Goal: Transaction & Acquisition: Purchase product/service

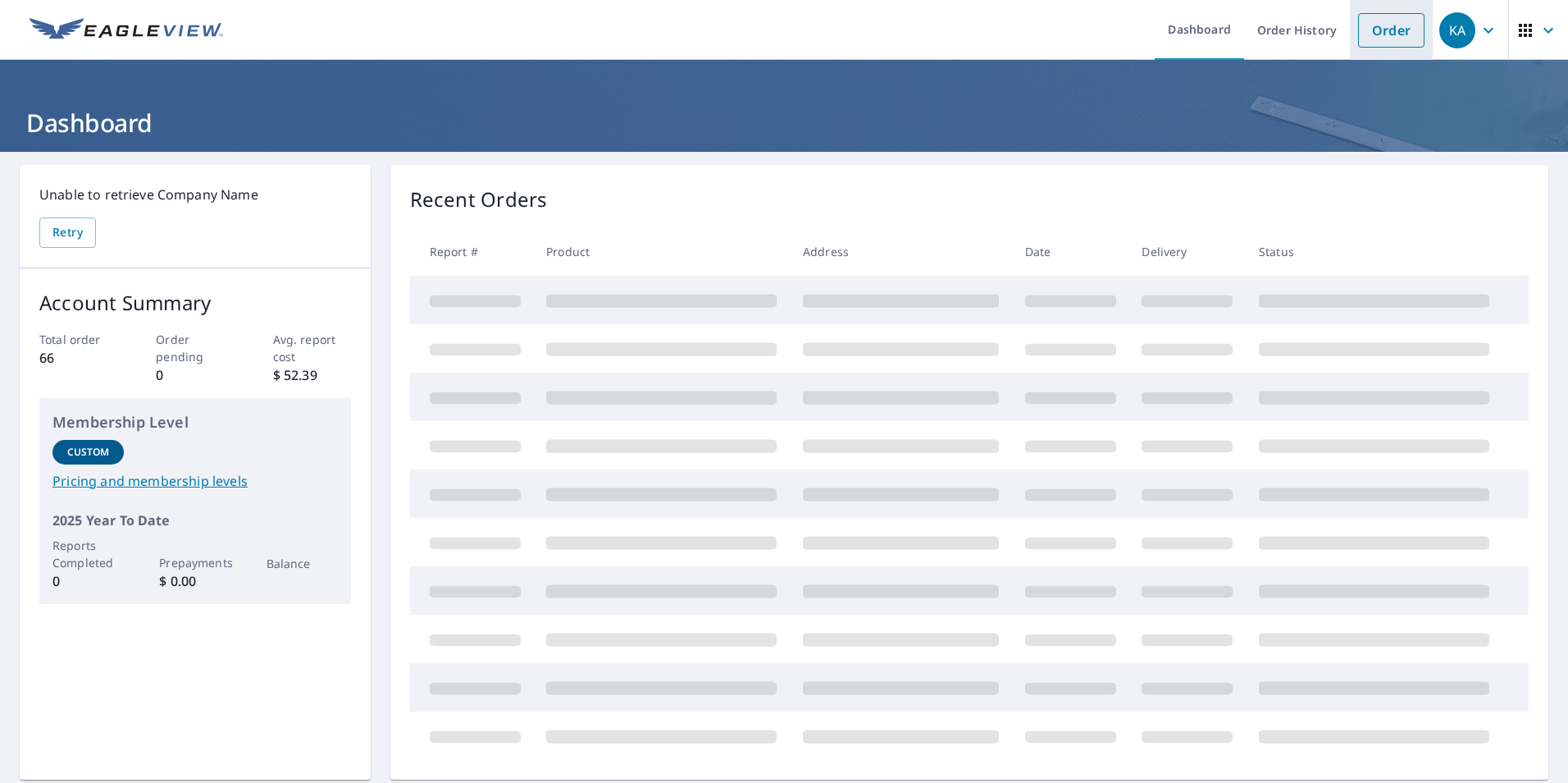
click at [1390, 13] on link "Order" at bounding box center [1391, 30] width 66 height 35
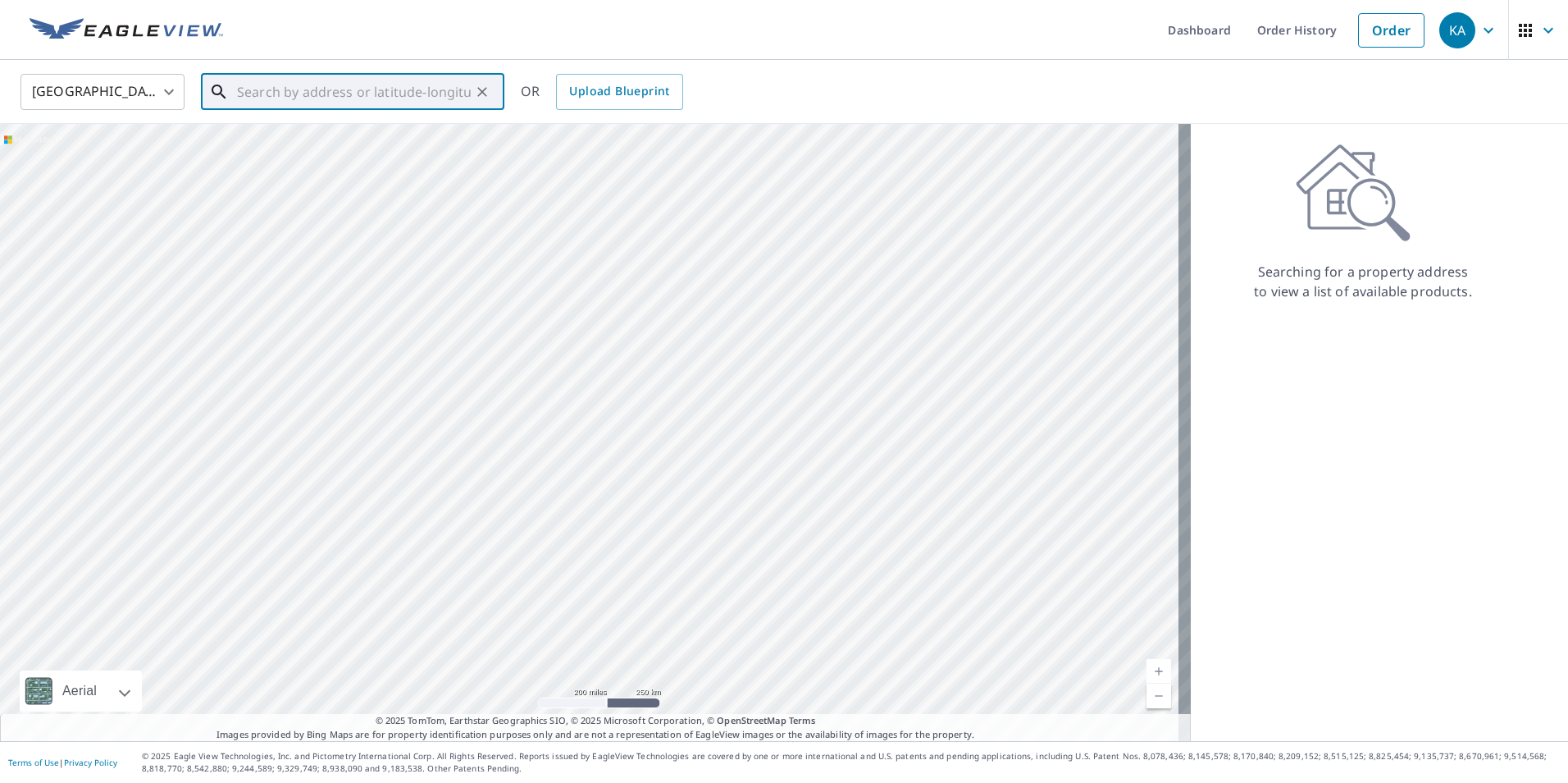
click at [438, 91] on input "text" at bounding box center [354, 92] width 233 height 46
click at [331, 131] on span "[STREET_ADDRESS]" at bounding box center [362, 140] width 257 height 20
type input "[STREET_ADDRESS]"
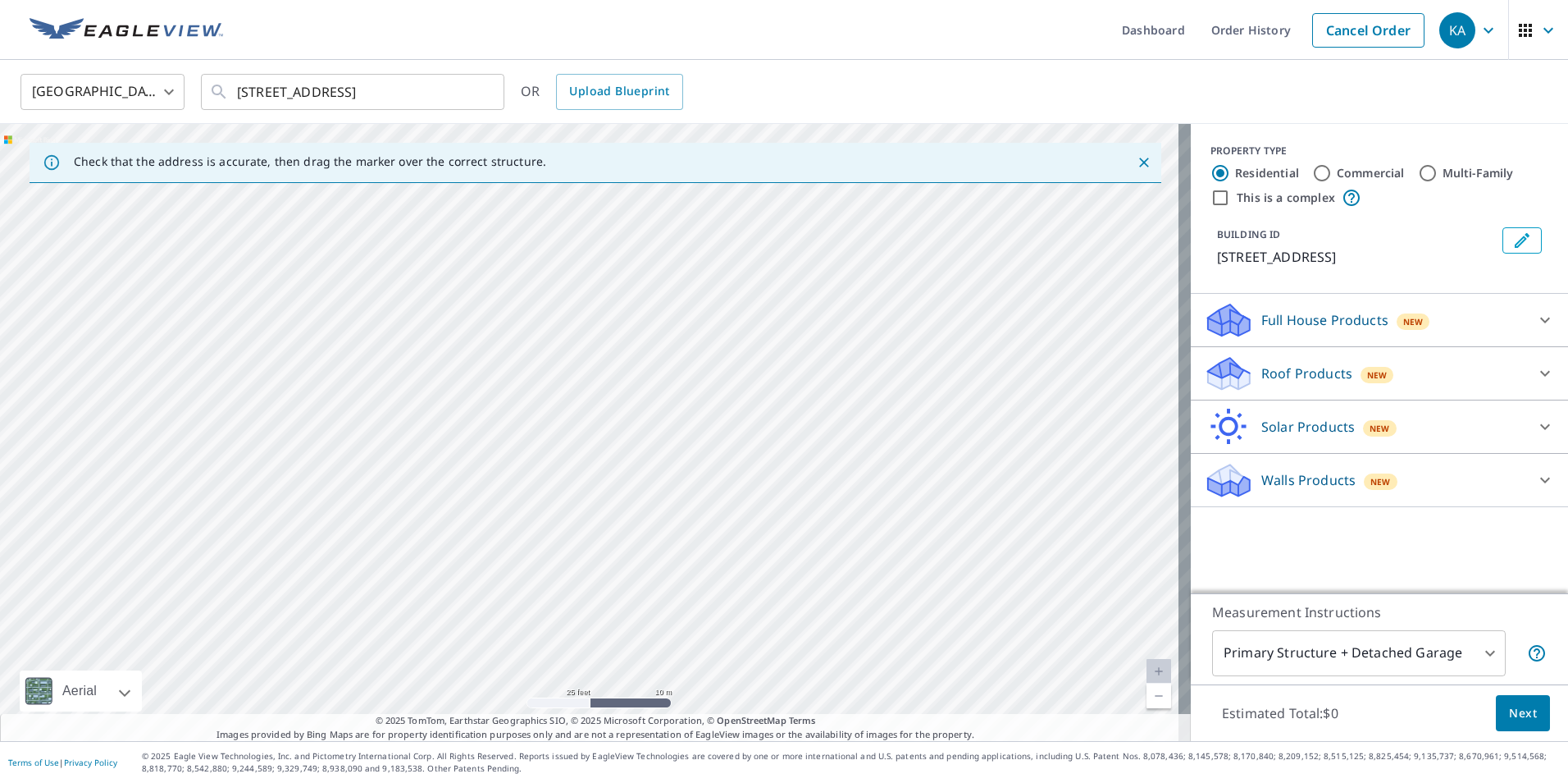
drag, startPoint x: 912, startPoint y: 257, endPoint x: 1113, endPoint y: 682, distance: 470.1
click at [1113, 683] on div "[STREET_ADDRESS]" at bounding box center [596, 433] width 1191 height 618
drag, startPoint x: 769, startPoint y: 296, endPoint x: 867, endPoint y: 775, distance: 488.9
click at [864, 781] on div "Dashboard Order History Cancel Order KA [GEOGRAPHIC_DATA] [GEOGRAPHIC_DATA] ​ […" at bounding box center [784, 391] width 1568 height 783
click at [876, 334] on div "[STREET_ADDRESS]" at bounding box center [596, 433] width 1191 height 618
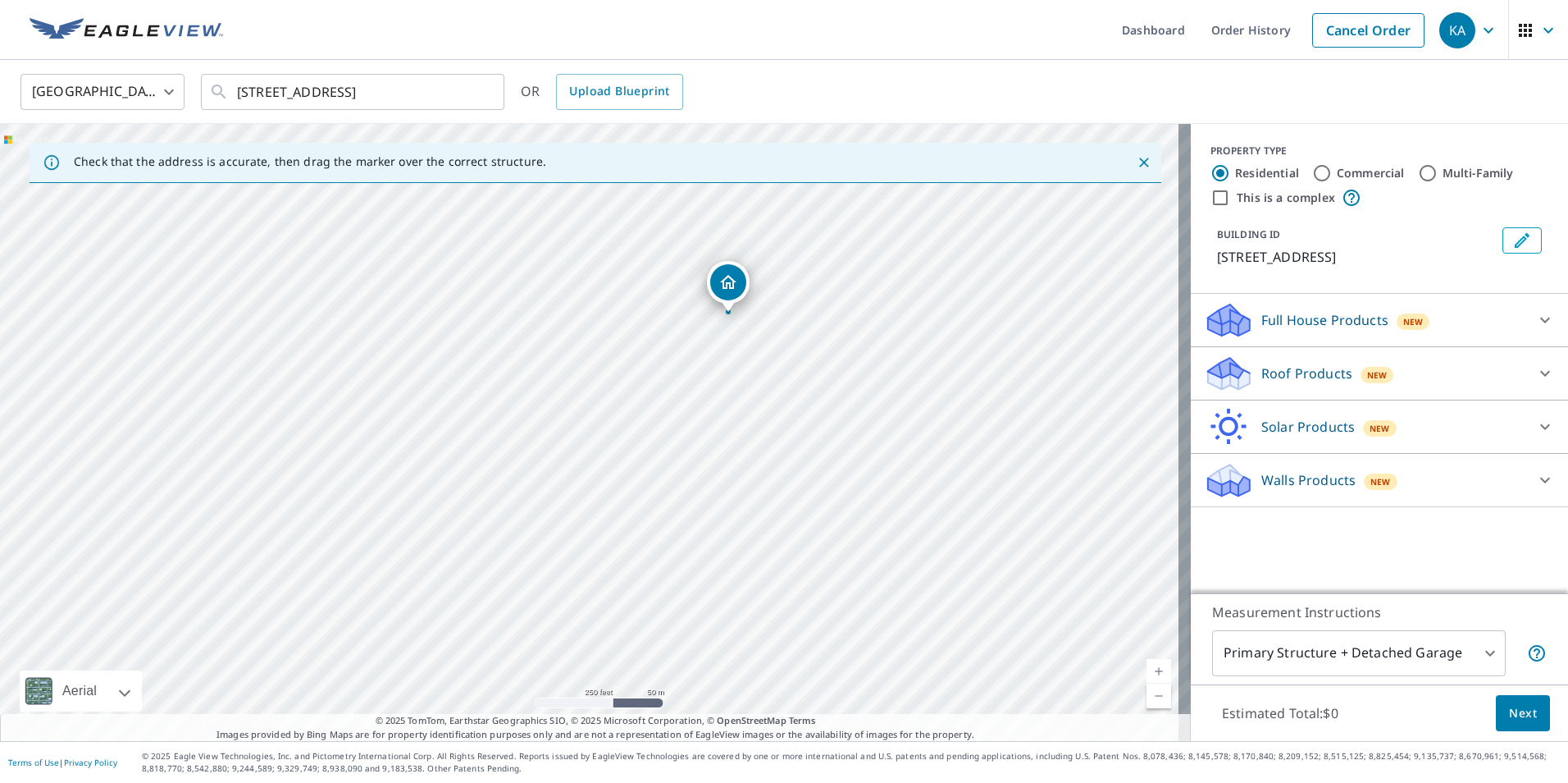
drag, startPoint x: 972, startPoint y: 279, endPoint x: 765, endPoint y: 377, distance: 229.0
click at [765, 377] on div "[STREET_ADDRESS]" at bounding box center [596, 433] width 1191 height 618
click at [1367, 382] on span "New" at bounding box center [1377, 374] width 21 height 13
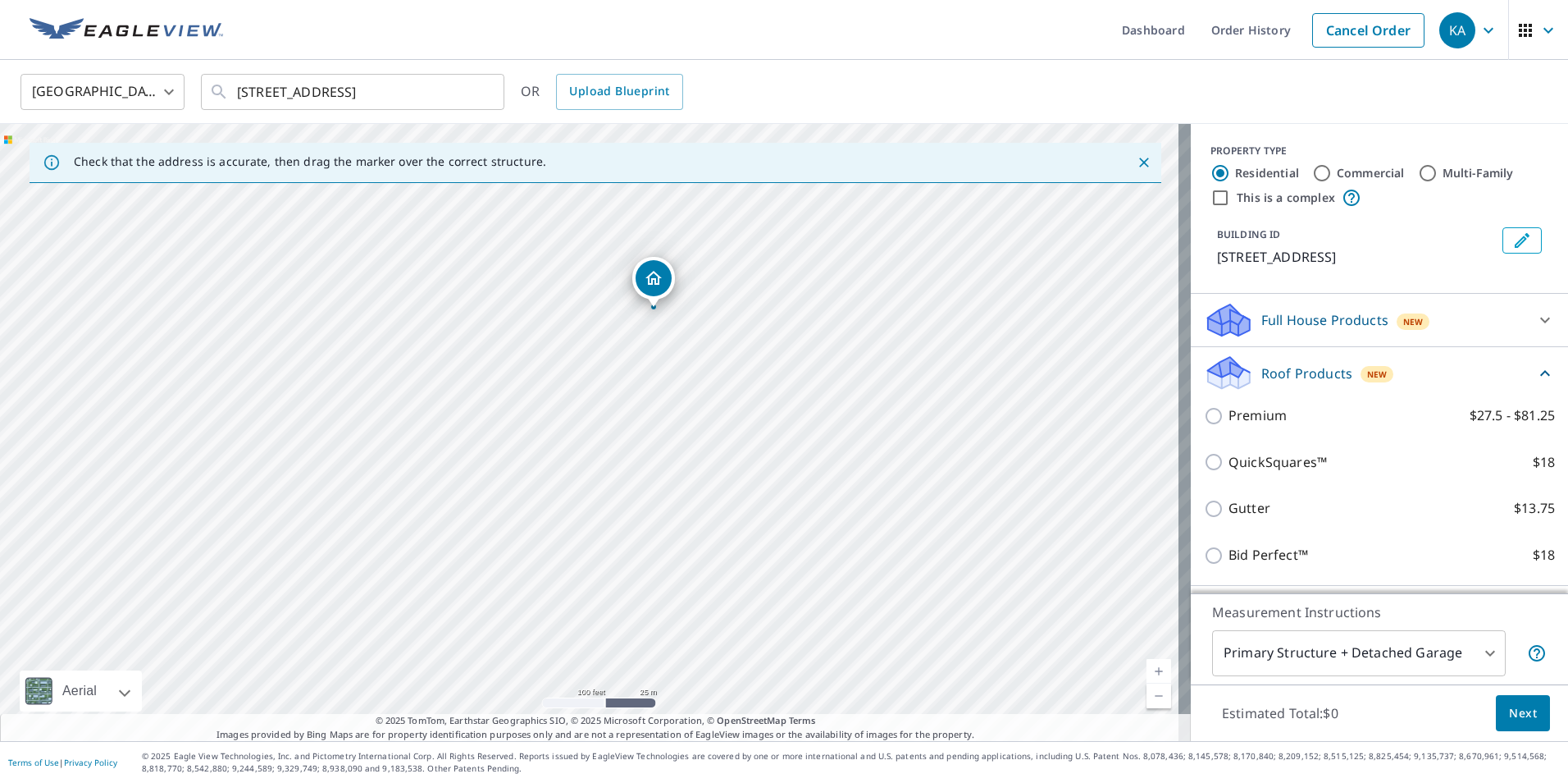
click at [1522, 712] on span "Next" at bounding box center [1523, 714] width 28 height 21
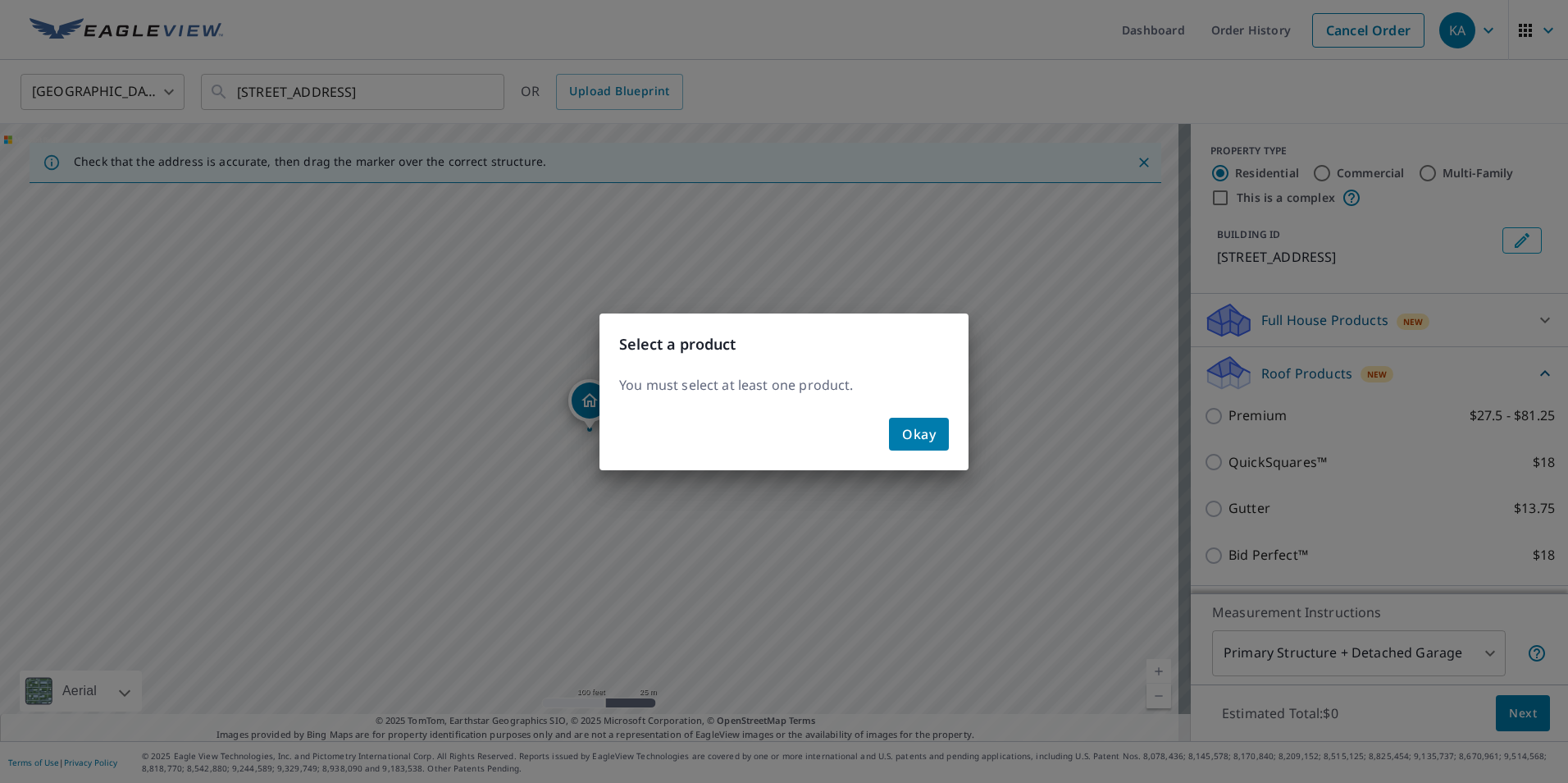
click at [1199, 435] on div "Select a product You must select at least one product. Okay" at bounding box center [784, 391] width 1568 height 783
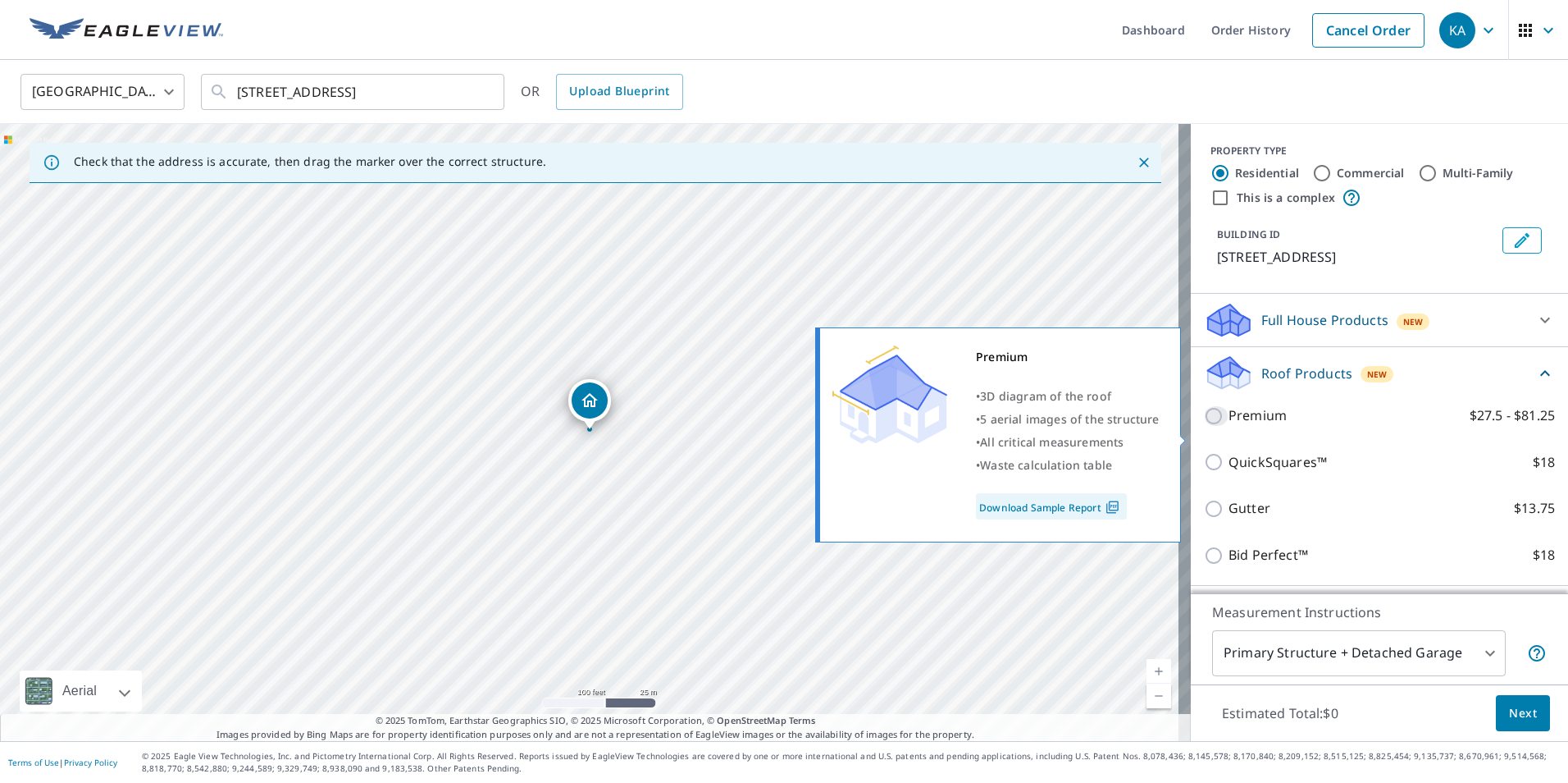
click at [1204, 426] on input "Premium $27.5 - $81.25" at bounding box center [1216, 416] width 25 height 20
checkbox input "true"
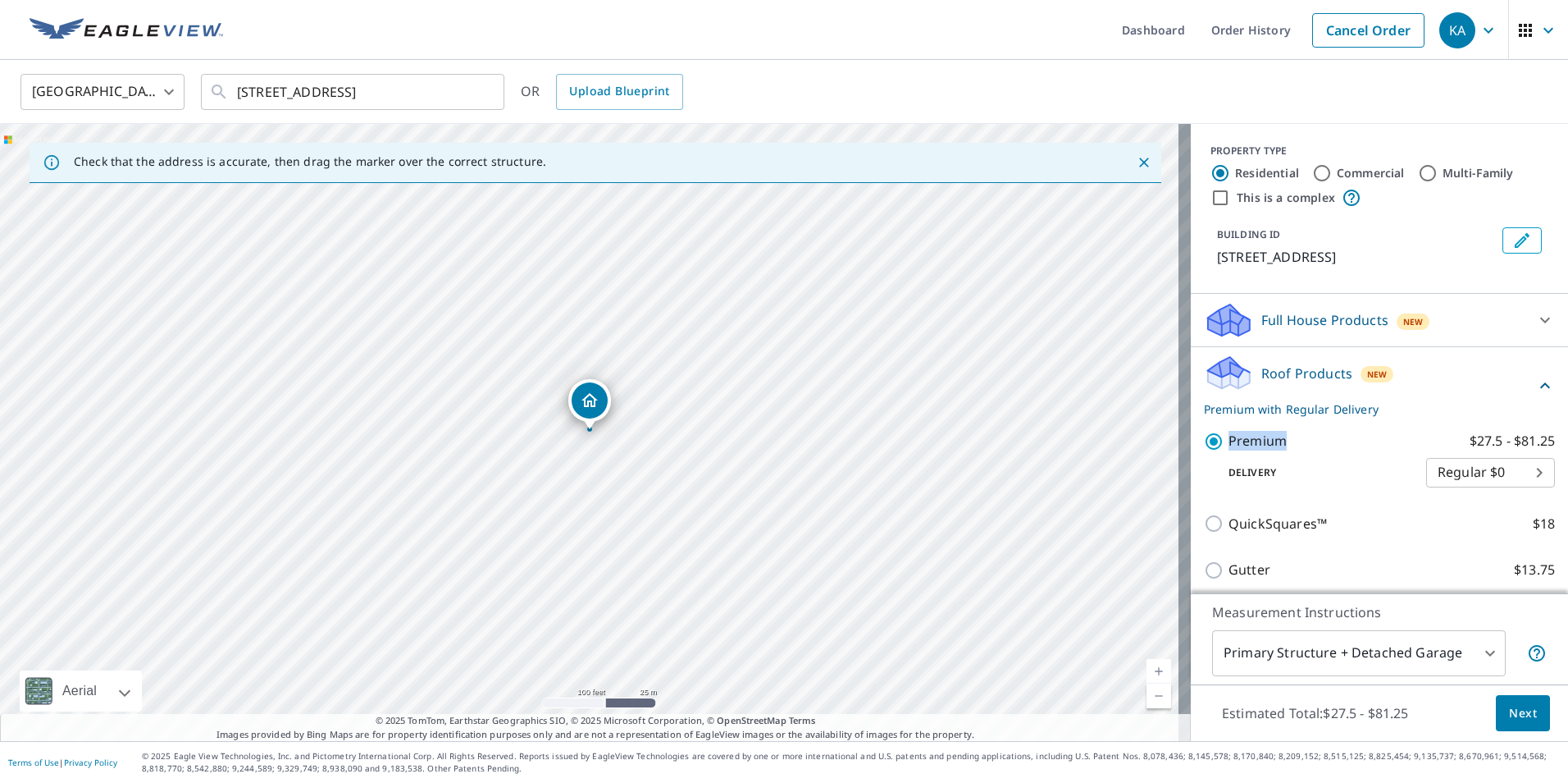
click at [1204, 438] on div "Premium $27.5 - $81.25 Delivery Regular $0 8 ​" at bounding box center [1379, 459] width 351 height 83
click at [1510, 707] on span "Next" at bounding box center [1523, 714] width 28 height 21
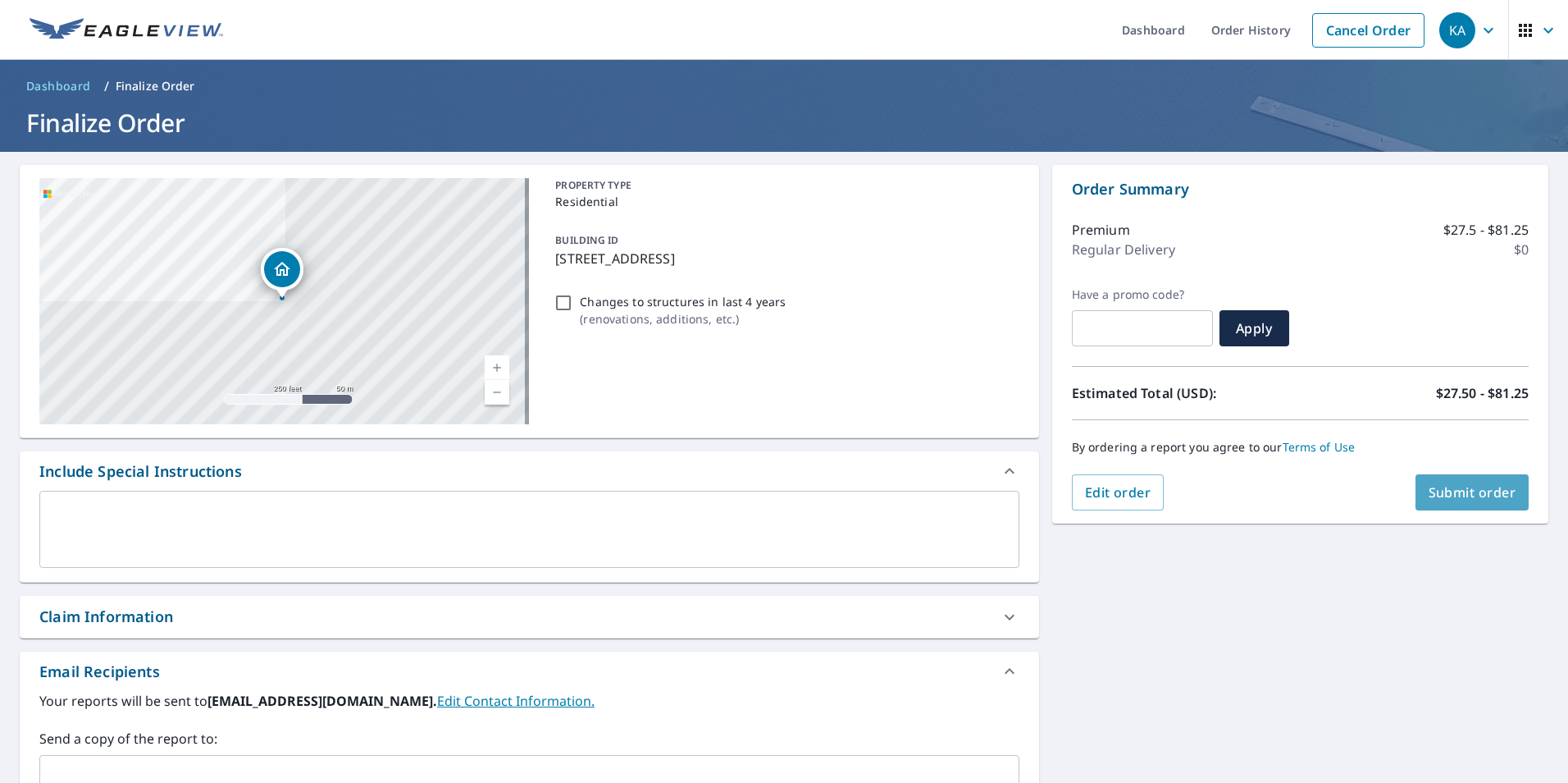
click at [1465, 487] on span "Submit order" at bounding box center [1472, 492] width 88 height 18
